Goal: Information Seeking & Learning: Learn about a topic

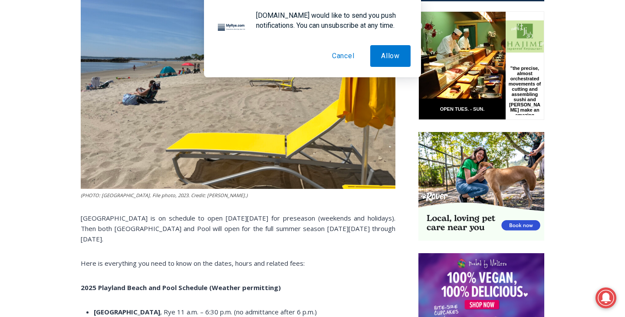
click at [346, 55] on button "Cancel" at bounding box center [343, 56] width 44 height 22
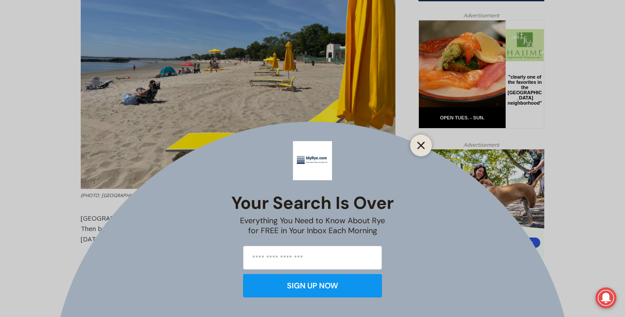
click at [420, 148] on icon "Close" at bounding box center [421, 145] width 8 height 8
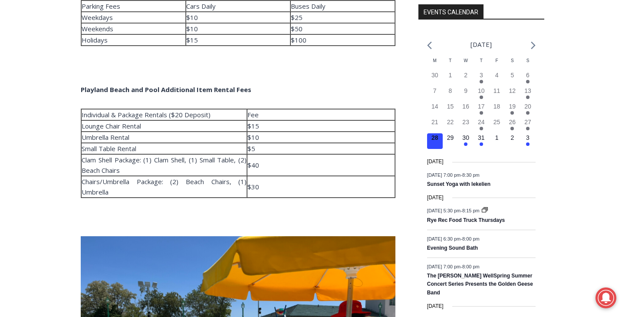
scroll to position [967, 0]
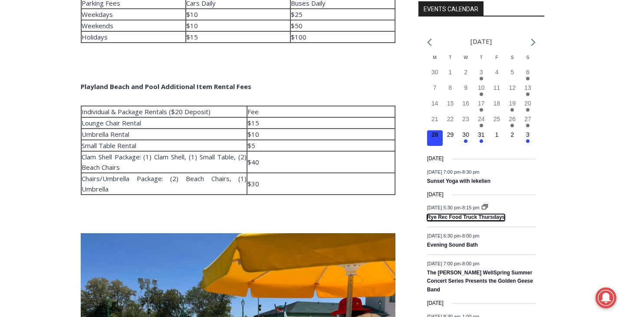
click at [455, 221] on link "Rye Rec Food Truck Thursdays" at bounding box center [466, 217] width 78 height 7
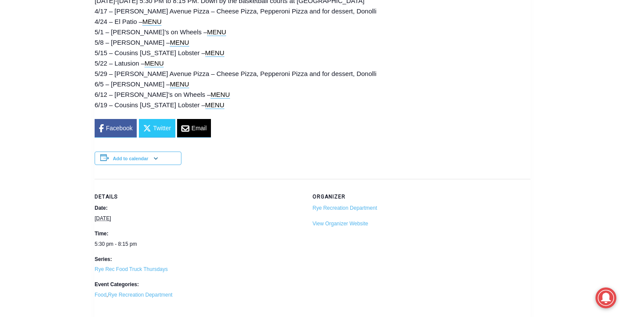
scroll to position [687, 0]
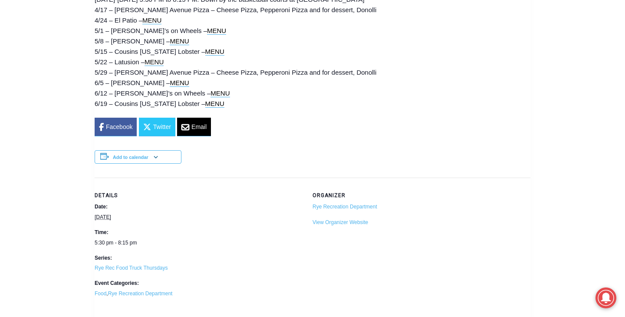
click at [261, 98] on div "4/17 – [PERSON_NAME] Avenue Pizza – Cheese Pizza, Pepperoni Pizza and for desse…" at bounding box center [312, 57] width 435 height 104
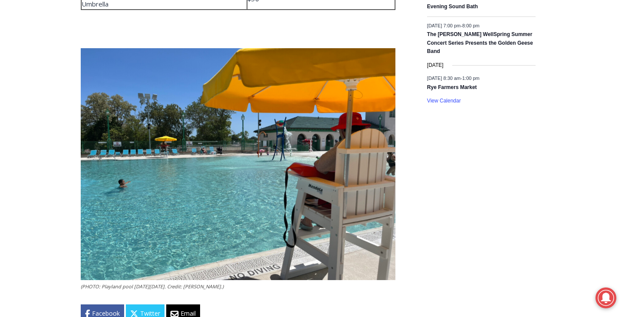
scroll to position [1170, 0]
